Goal: Use online tool/utility: Utilize a website feature to perform a specific function

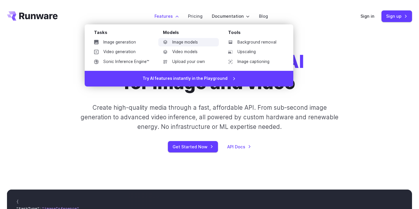
click at [187, 44] on link "Image models" at bounding box center [188, 42] width 60 height 9
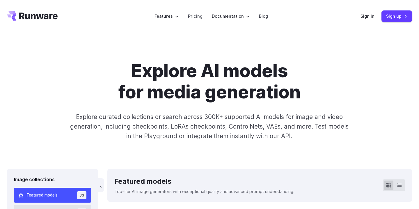
click at [225, 114] on p "Explore curated collections or search across 300K+ supported AI models for imag…" at bounding box center [209, 126] width 283 height 29
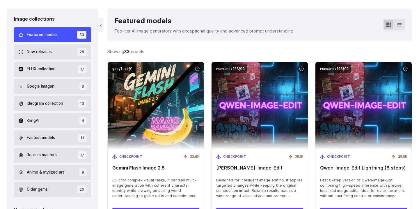
scroll to position [172, 0]
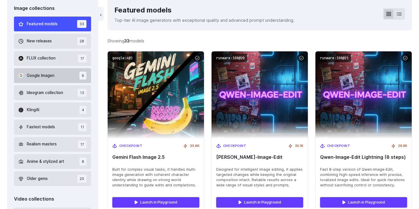
click at [47, 79] on button "Google Imagen 6" at bounding box center [52, 75] width 77 height 15
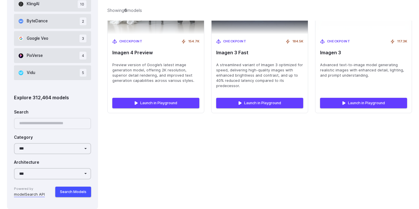
scroll to position [465, 0]
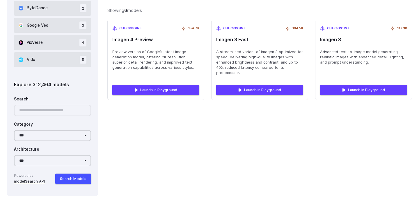
click at [62, 113] on div at bounding box center [52, 110] width 77 height 11
click at [55, 108] on div at bounding box center [52, 110] width 77 height 11
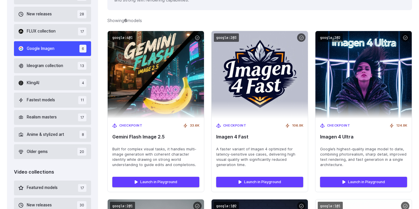
scroll to position [163, 0]
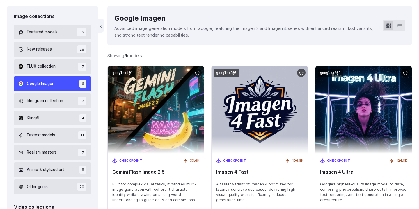
click at [42, 15] on div "Image collections" at bounding box center [52, 17] width 77 height 8
click at [49, 33] on span "Featured models" at bounding box center [42, 32] width 31 height 6
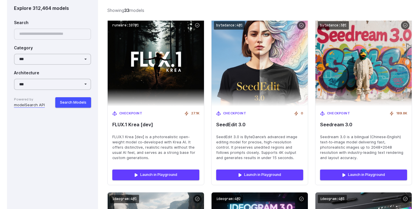
scroll to position [720, 0]
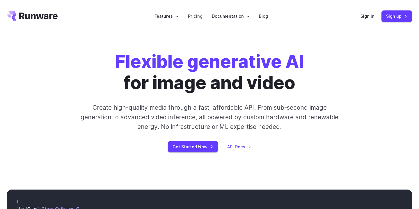
click at [364, 20] on div "Sign in Sign up" at bounding box center [385, 15] width 51 height 11
click at [366, 17] on link "Sign in" at bounding box center [367, 16] width 14 height 7
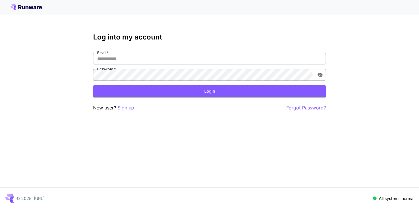
click at [166, 55] on input "Email   *" at bounding box center [209, 59] width 233 height 12
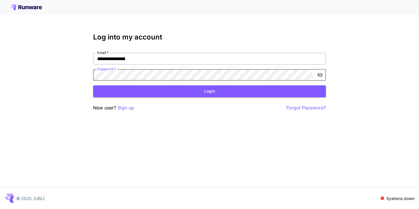
click at [157, 59] on input "**********" at bounding box center [209, 59] width 233 height 12
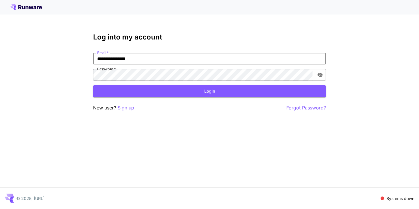
type input "**********"
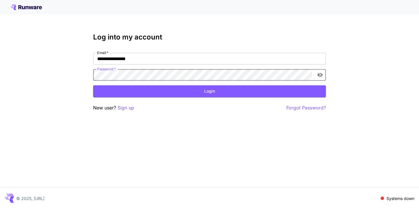
click at [324, 71] on div "Password   *" at bounding box center [209, 75] width 233 height 12
click at [322, 74] on icon "toggle password visibility" at bounding box center [320, 75] width 6 height 6
click at [294, 92] on button "Login" at bounding box center [209, 92] width 233 height 12
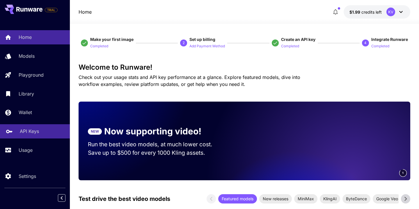
click at [38, 126] on link "API Keys" at bounding box center [35, 131] width 70 height 14
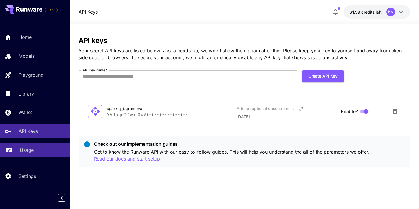
click at [41, 148] on div "Usage" at bounding box center [42, 150] width 45 height 7
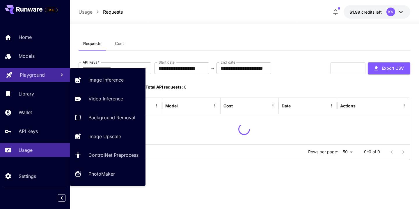
click at [37, 74] on p "Playground" at bounding box center [32, 75] width 25 height 7
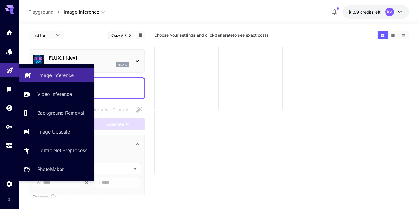
click at [61, 76] on p "Image Inference" at bounding box center [55, 75] width 35 height 7
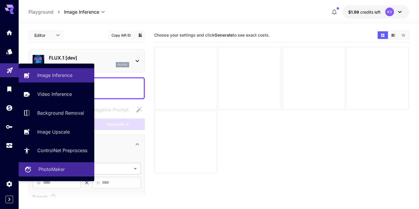
click at [53, 170] on p "PhotoMaker" at bounding box center [51, 169] width 26 height 7
type input "**********"
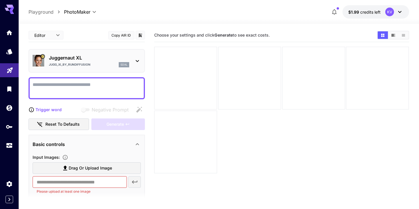
click at [138, 59] on icon at bounding box center [137, 61] width 7 height 7
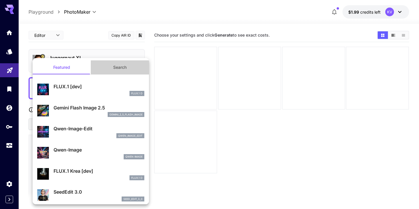
click at [119, 67] on button "Search" at bounding box center [120, 67] width 58 height 14
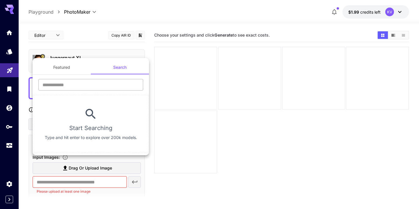
click at [101, 85] on input "text" at bounding box center [90, 85] width 105 height 12
type input "*"
type input "******"
click at [71, 66] on button "Featured" at bounding box center [62, 67] width 58 height 14
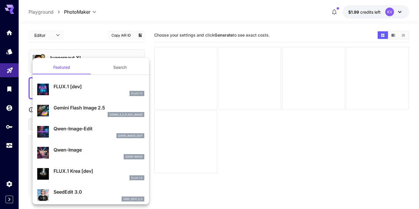
click at [145, 43] on div at bounding box center [209, 104] width 419 height 209
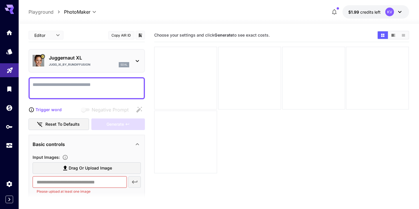
click at [98, 90] on textarea "Negative Prompt" at bounding box center [87, 88] width 108 height 14
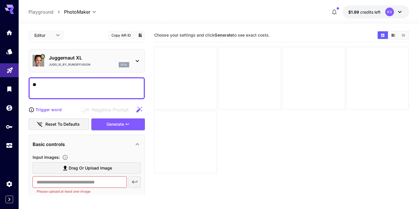
type textarea "*"
type textarea "**********"
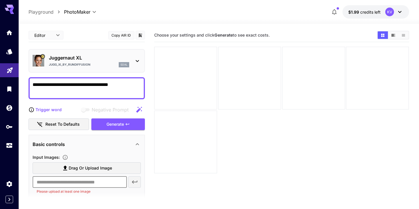
click at [80, 185] on input "text" at bounding box center [80, 183] width 94 height 12
paste input "**********"
type input "**********"
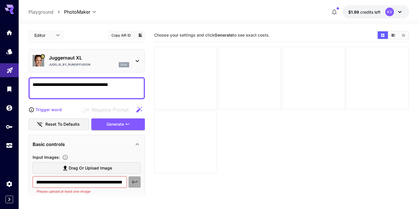
scroll to position [0, 0]
click at [136, 184] on icon "button" at bounding box center [134, 182] width 7 height 7
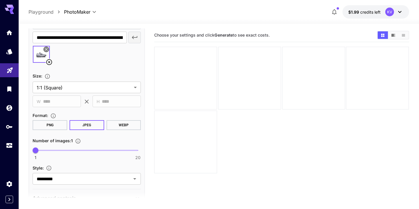
scroll to position [179, 0]
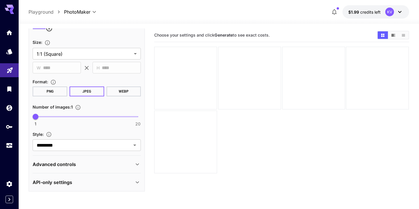
click at [62, 94] on button "PNG" at bounding box center [50, 92] width 35 height 10
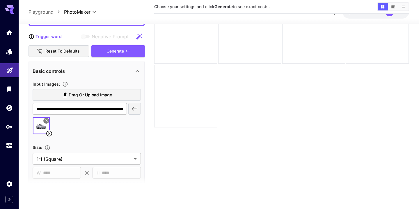
scroll to position [0, 0]
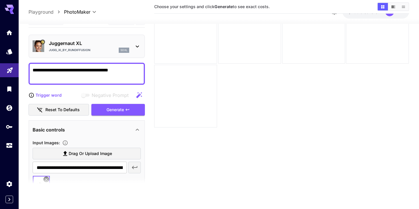
click at [122, 112] on div "Generate" at bounding box center [118, 110] width 54 height 12
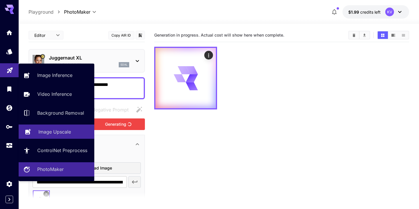
click at [51, 131] on p "Image Upscale" at bounding box center [54, 132] width 33 height 7
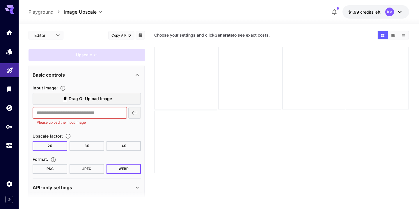
scroll to position [6, 0]
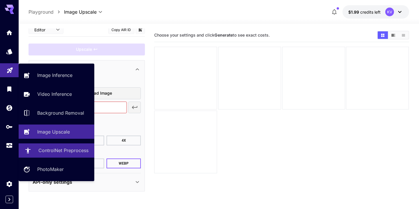
click at [66, 150] on p "ControlNet Preprocess" at bounding box center [63, 150] width 50 height 7
type input "**********"
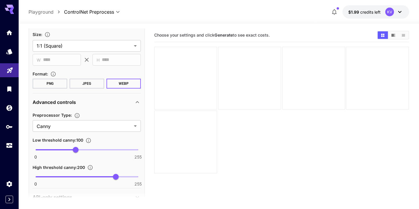
scroll to position [104, 0]
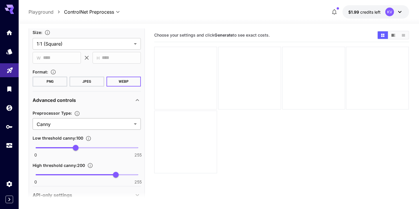
click at [77, 126] on body "**********" at bounding box center [209, 127] width 419 height 255
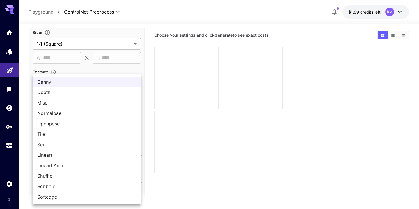
click at [156, 116] on div at bounding box center [209, 104] width 419 height 209
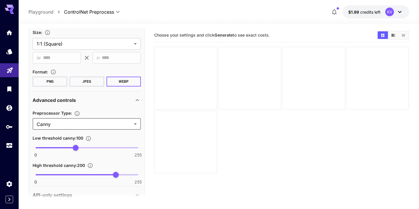
scroll to position [116, 0]
